Goal: Navigation & Orientation: Find specific page/section

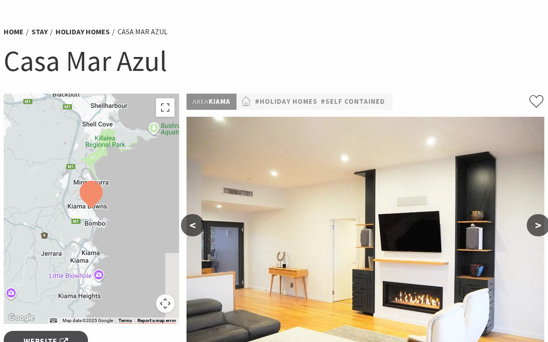
scroll to position [54, 0]
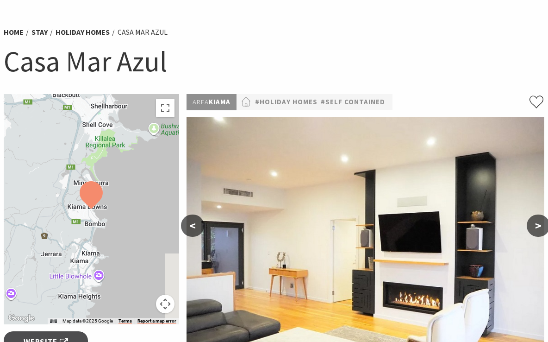
click at [167, 308] on button "Map camera controls" at bounding box center [165, 304] width 19 height 19
click at [123, 306] on button "Move down" at bounding box center [119, 304] width 19 height 19
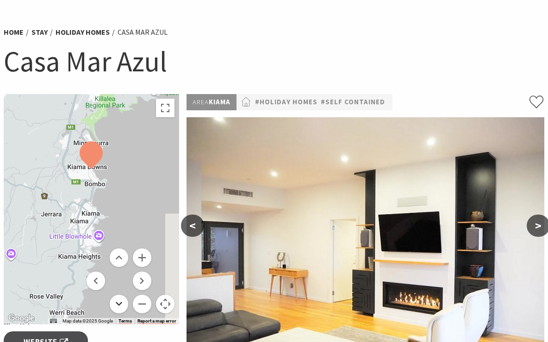
click at [123, 306] on button "Move down" at bounding box center [119, 304] width 19 height 19
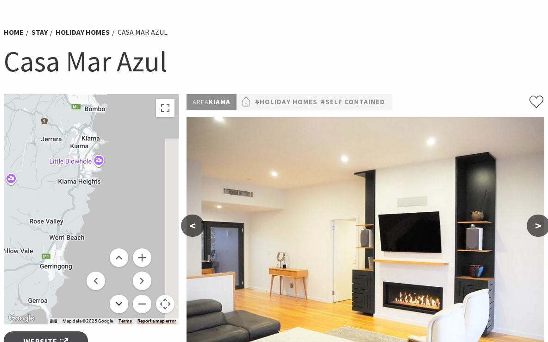
click at [123, 306] on button "Move down" at bounding box center [119, 304] width 19 height 19
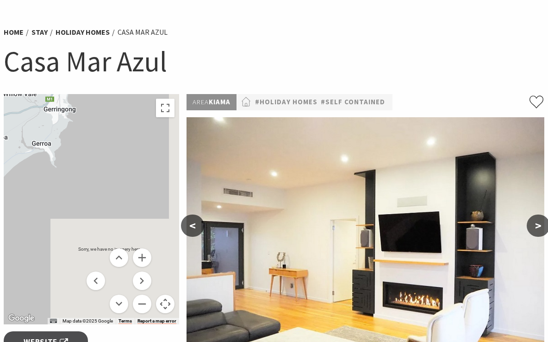
drag, startPoint x: 95, startPoint y: 215, endPoint x: 97, endPoint y: 297, distance: 82.0
click at [97, 297] on div "Sorry, we have no imagery here. Sorry, we have no imagery here. Sorry, we have …" at bounding box center [92, 209] width 176 height 230
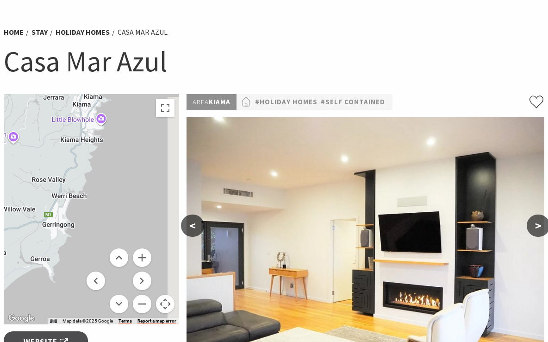
drag, startPoint x: 110, startPoint y: 170, endPoint x: 111, endPoint y: 279, distance: 108.9
click at [111, 279] on div "Sorry, we have no imagery here. Sorry, we have no imagery here. Sorry, we have …" at bounding box center [92, 209] width 176 height 230
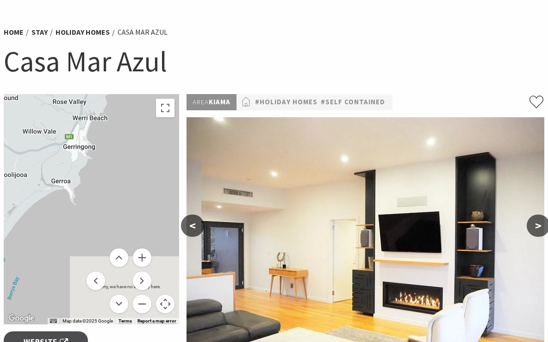
drag, startPoint x: 115, startPoint y: 183, endPoint x: 150, endPoint y: 73, distance: 115.1
click at [149, 74] on section "Home Stay Holiday Homes [GEOGRAPHIC_DATA] [GEOGRAPHIC_DATA] ← Move left → Move …" at bounding box center [274, 294] width 548 height 597
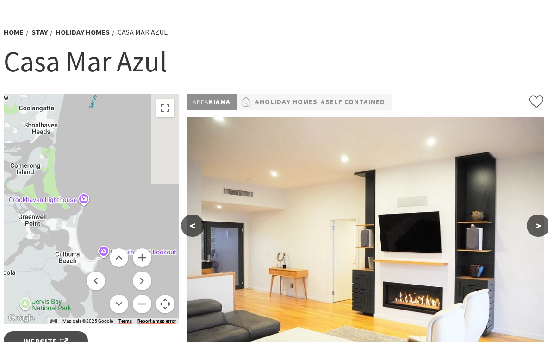
drag, startPoint x: 52, startPoint y: 210, endPoint x: 104, endPoint y: 61, distance: 158.1
click at [104, 61] on section "Home Stay Holiday Homes [GEOGRAPHIC_DATA] [GEOGRAPHIC_DATA] ← Move left → Move …" at bounding box center [274, 294] width 548 height 597
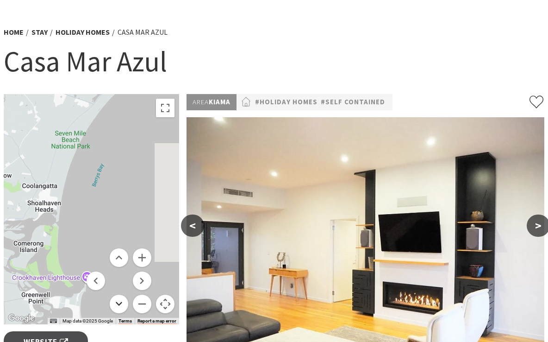
drag, startPoint x: 114, startPoint y: 210, endPoint x: 123, endPoint y: 296, distance: 86.6
click at [123, 296] on div "Sorry, we have no imagery here. Sorry, we have no imagery here. Sorry, we have …" at bounding box center [92, 209] width 176 height 230
click at [85, 33] on link "Holiday Homes" at bounding box center [83, 32] width 54 height 10
